Goal: Find specific page/section: Find specific page/section

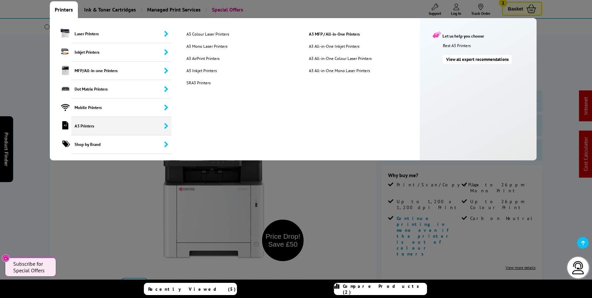
click at [101, 125] on span "A3 Printers" at bounding box center [121, 126] width 100 height 18
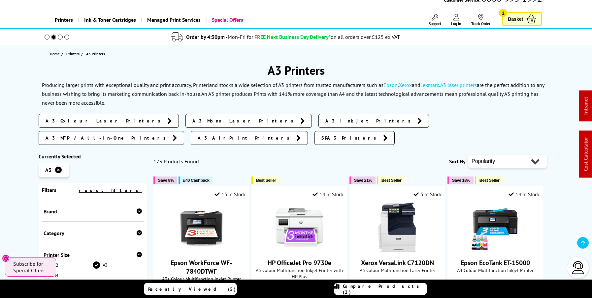
scroll to position [83, 0]
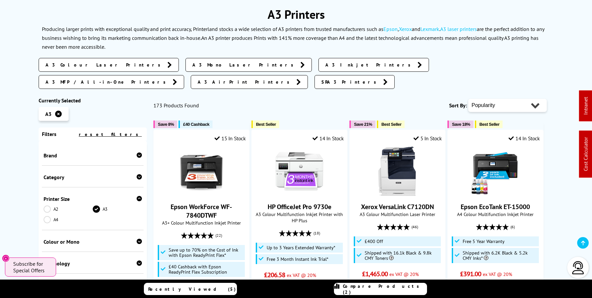
click at [137, 153] on icon at bounding box center [139, 155] width 5 height 5
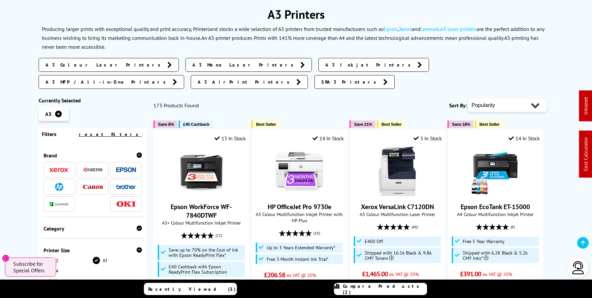
click at [137, 153] on icon at bounding box center [139, 155] width 5 height 5
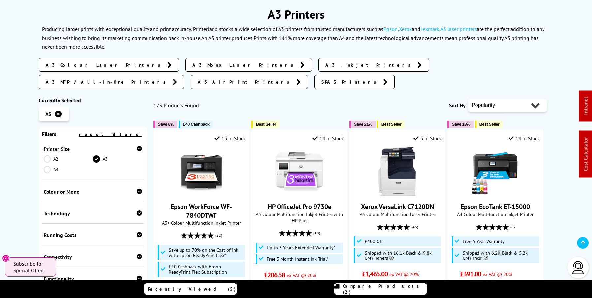
scroll to position [74, 0]
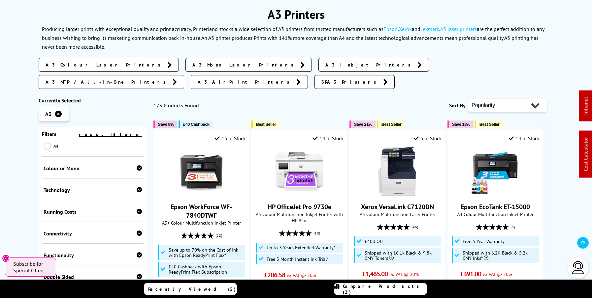
click at [139, 187] on icon at bounding box center [139, 189] width 5 height 5
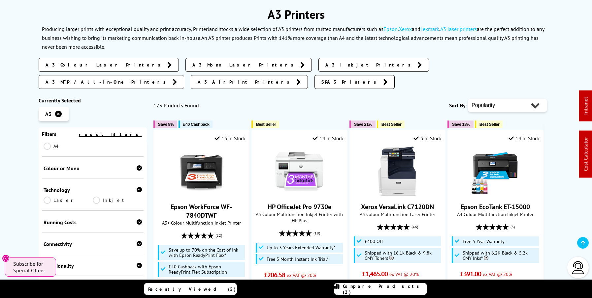
click at [47, 197] on link "Laser" at bounding box center [68, 200] width 49 height 7
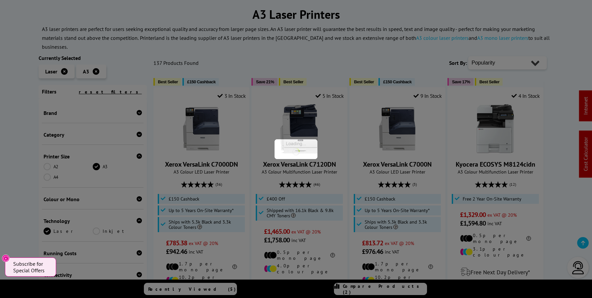
scroll to position [74, 0]
